Goal: Register for event/course

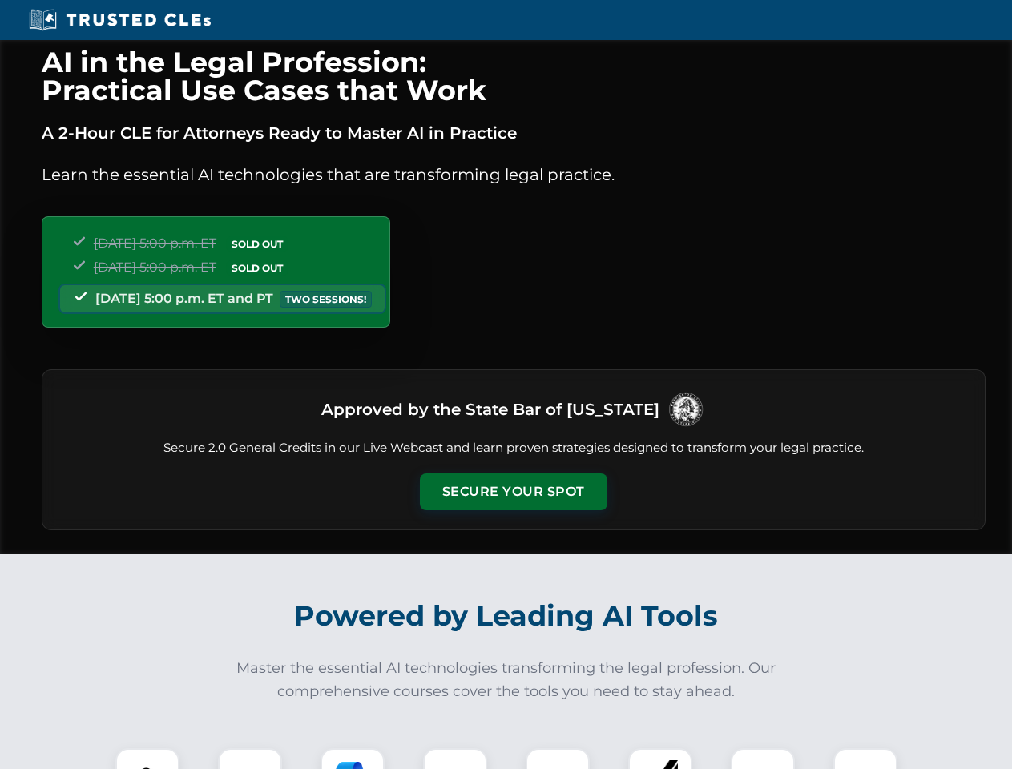
click at [513, 492] on button "Secure Your Spot" at bounding box center [513, 492] width 187 height 37
click at [147, 759] on img at bounding box center [147, 780] width 46 height 46
